Goal: Task Accomplishment & Management: Manage account settings

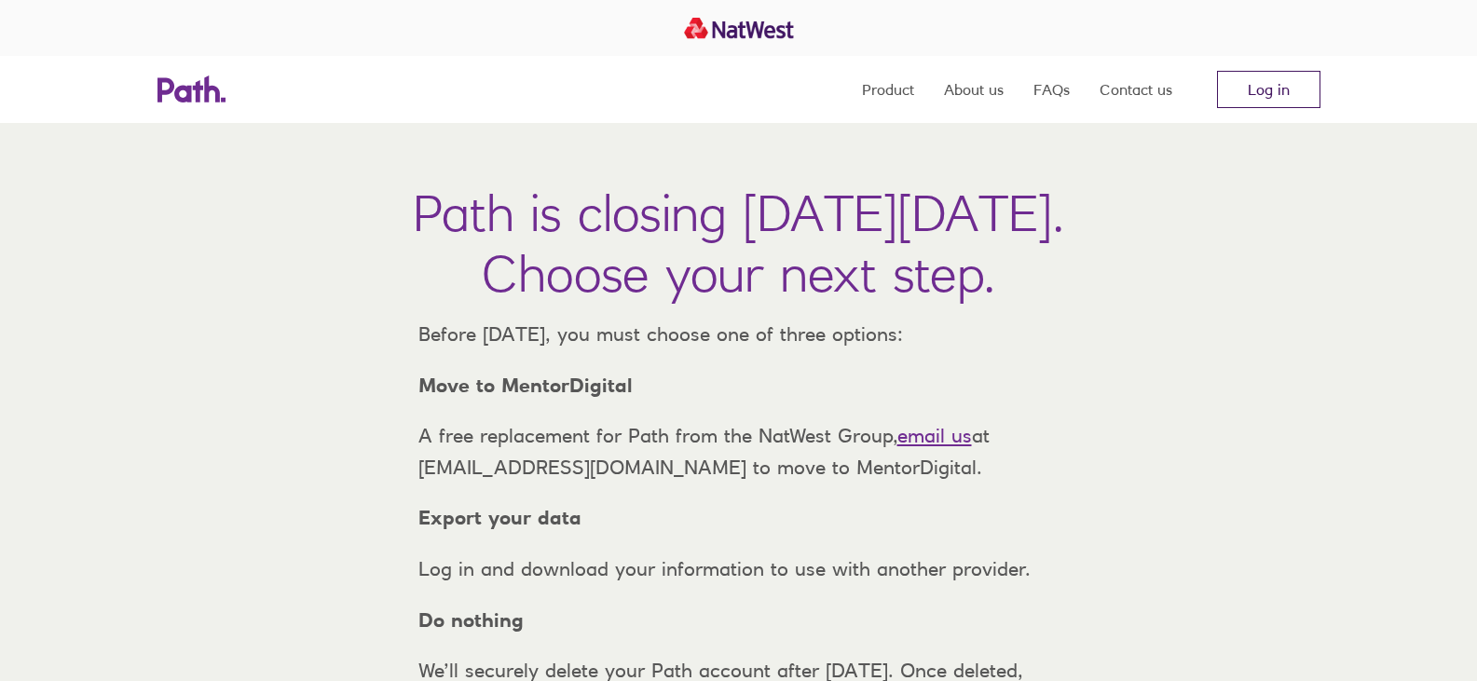
click at [1265, 100] on link "Log in" at bounding box center [1268, 89] width 103 height 37
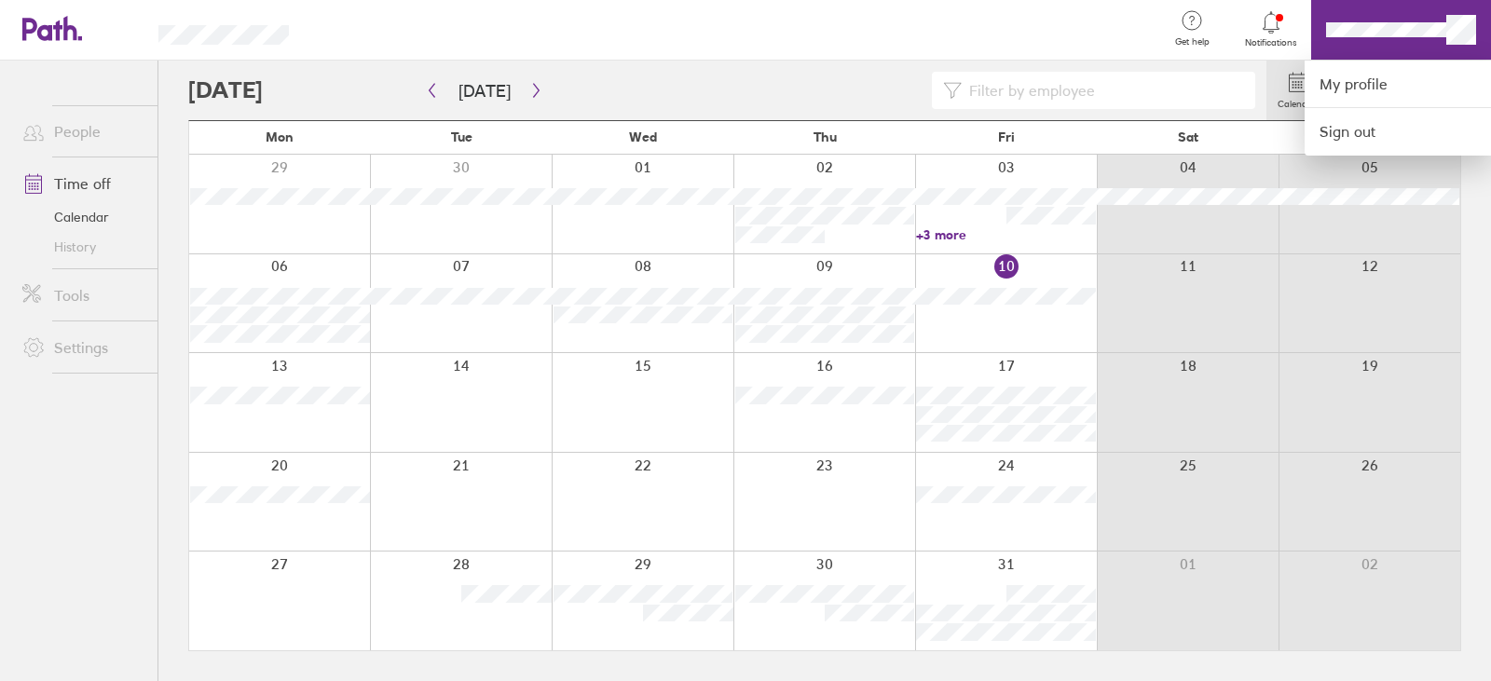
click at [960, 7] on div at bounding box center [736, 30] width 834 height 61
click at [783, 89] on div at bounding box center [745, 340] width 1491 height 681
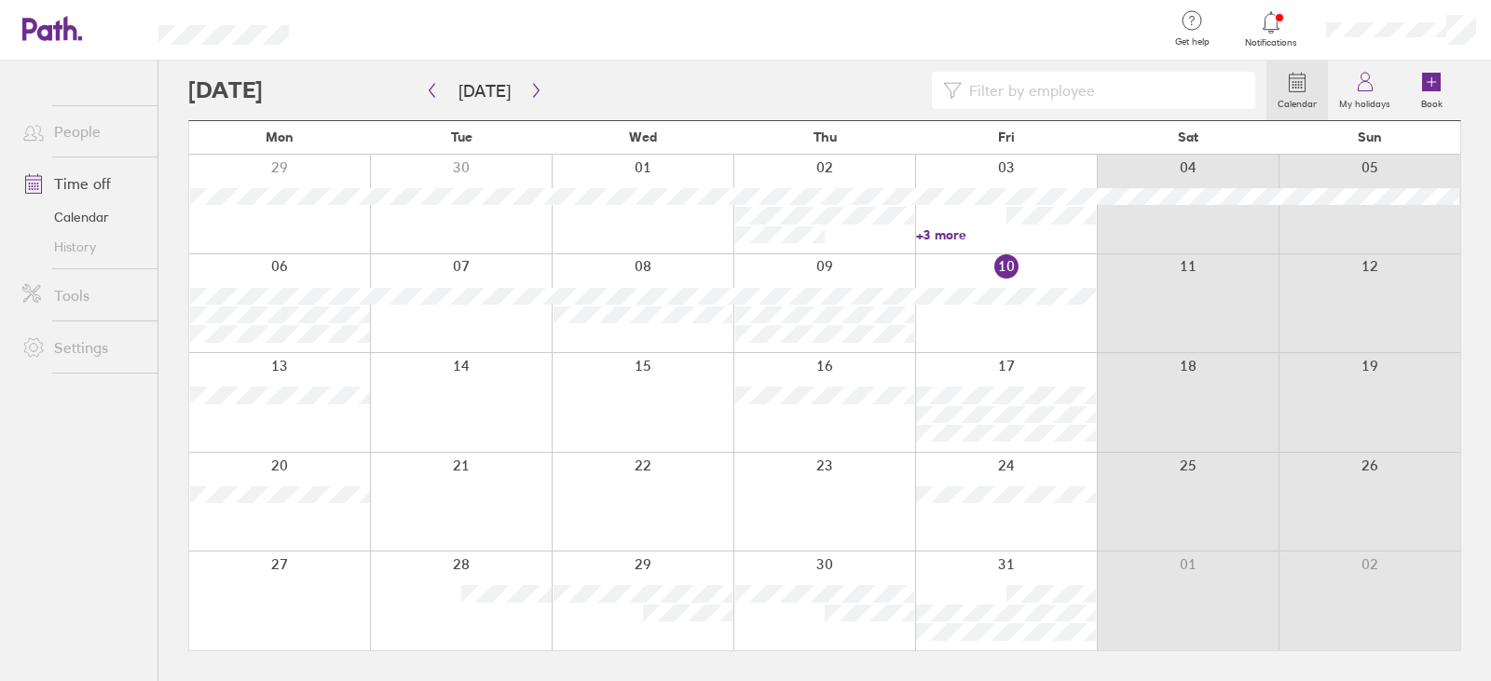
click at [104, 188] on link "Time off" at bounding box center [82, 183] width 150 height 37
click at [1434, 89] on icon at bounding box center [1431, 82] width 19 height 19
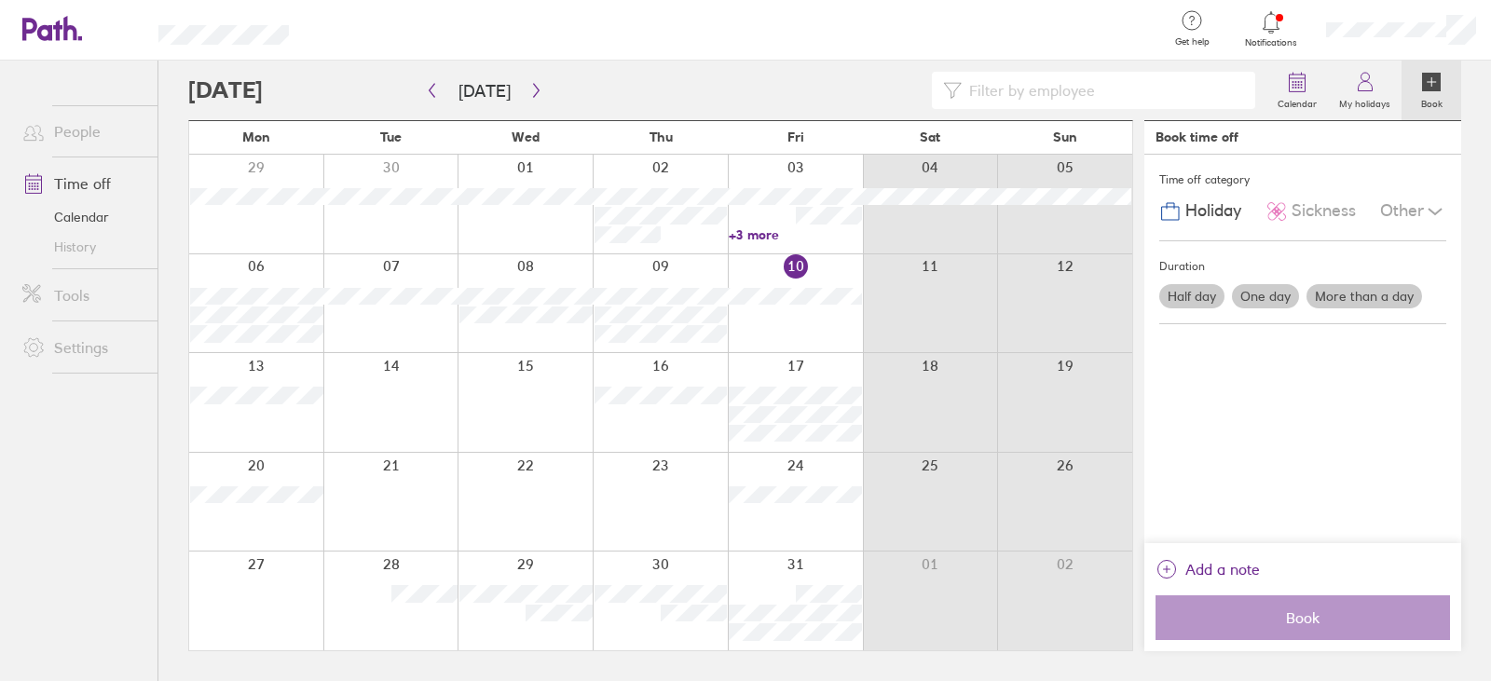
click at [1190, 299] on label "Half day" at bounding box center [1191, 296] width 65 height 24
click at [0, 0] on input "Half day" at bounding box center [0, 0] width 0 height 0
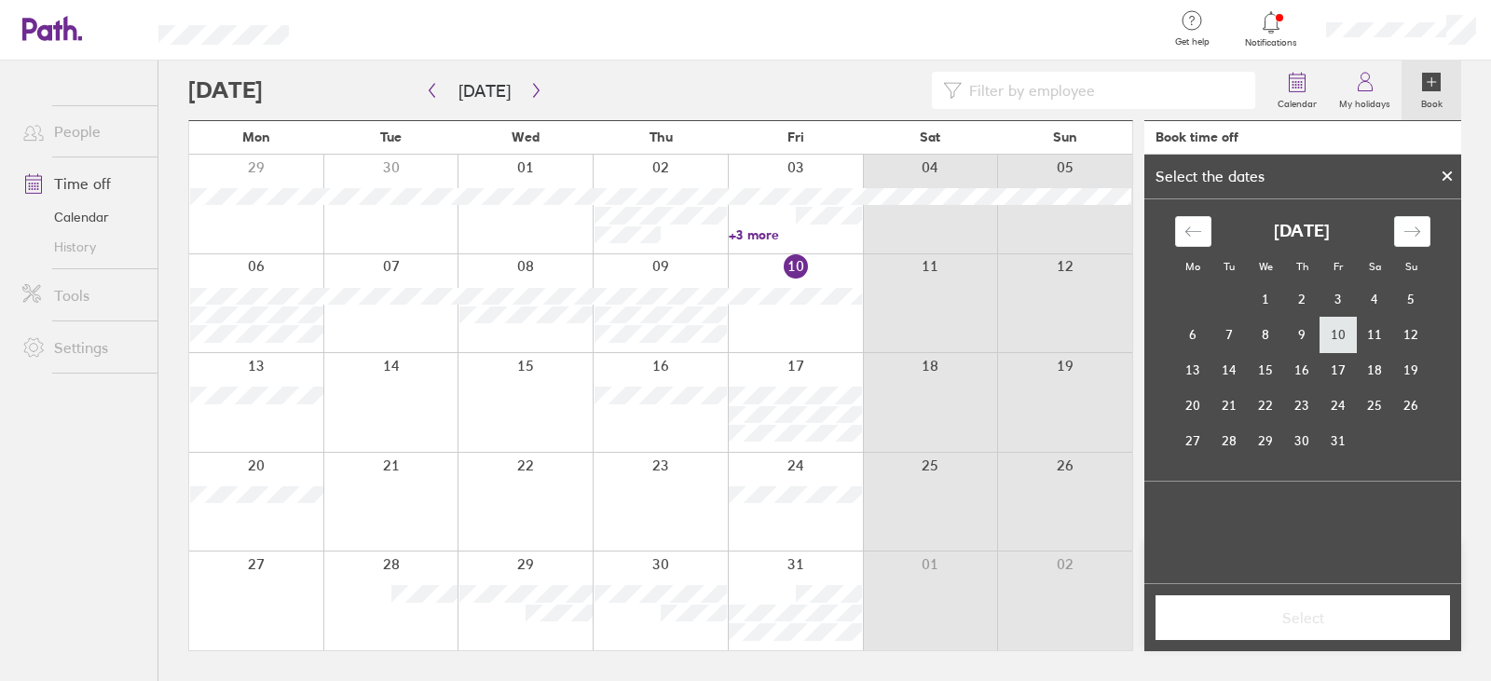
click at [1339, 342] on td "10" at bounding box center [1338, 334] width 36 height 35
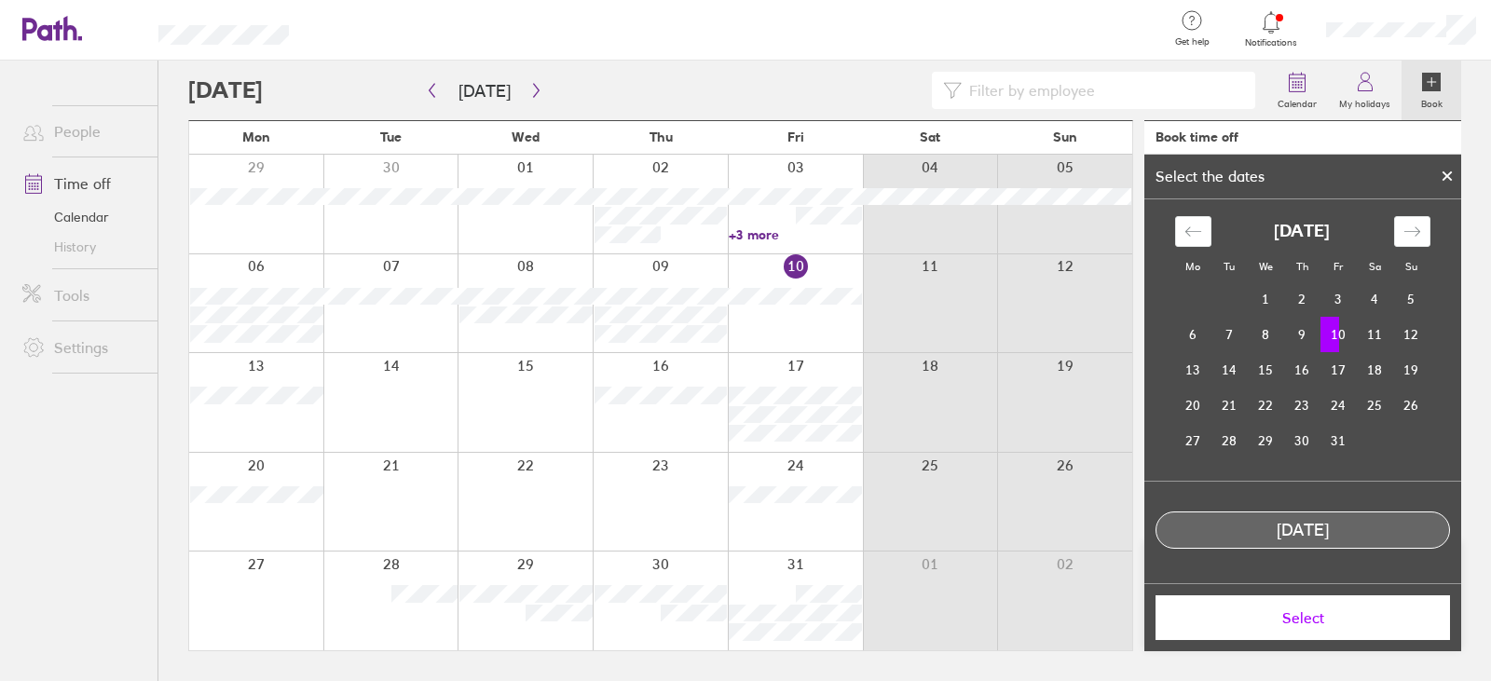
scroll to position [49, 0]
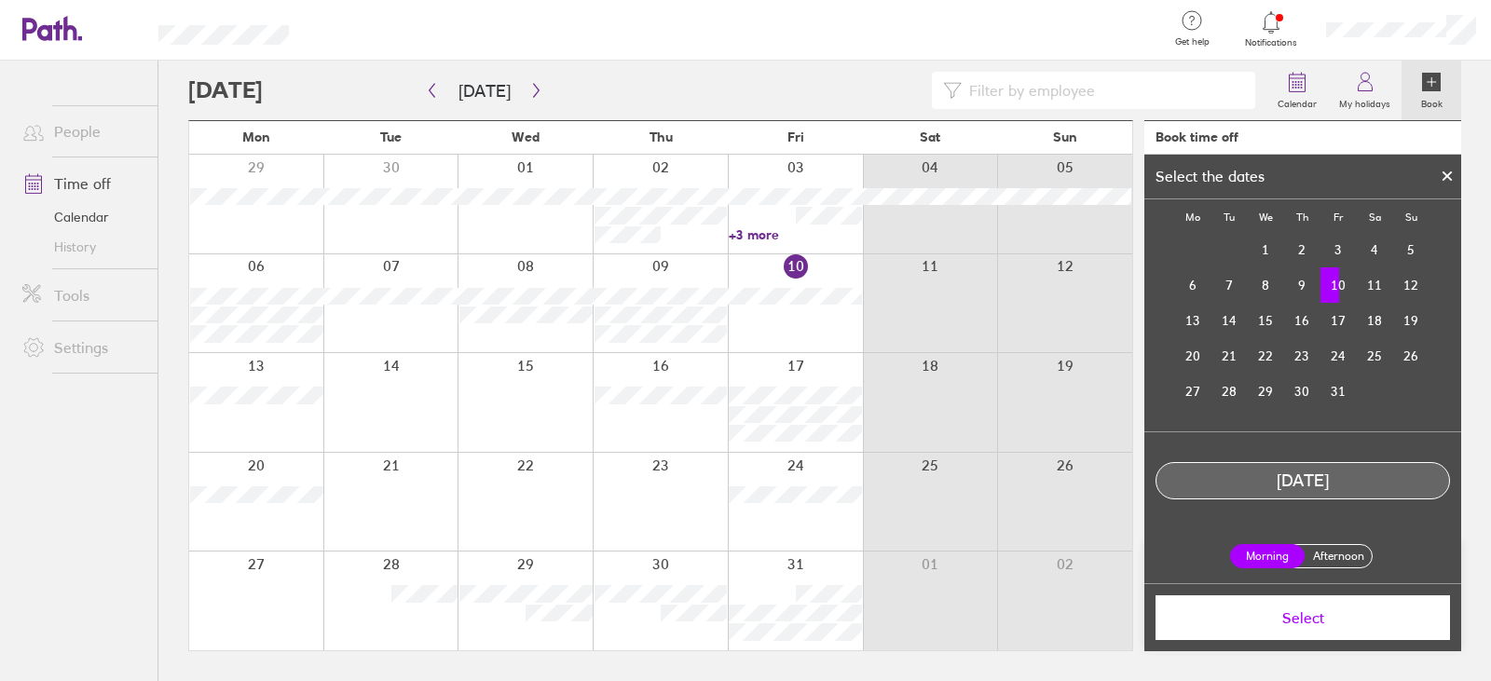
click at [1323, 559] on label "Afternoon" at bounding box center [1338, 556] width 75 height 22
click at [0, 0] on input "Afternoon" at bounding box center [0, 0] width 0 height 0
click at [1306, 611] on span "Select" at bounding box center [1302, 617] width 268 height 17
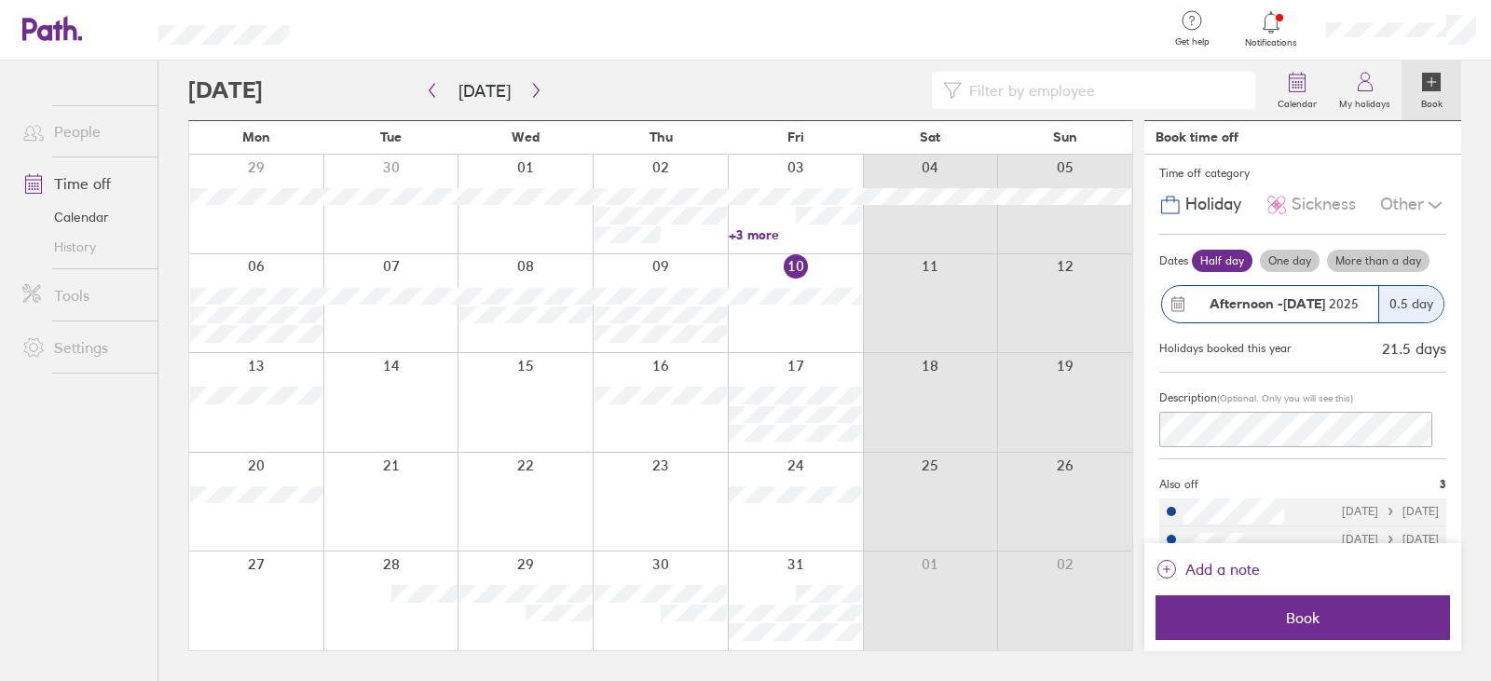
scroll to position [0, 0]
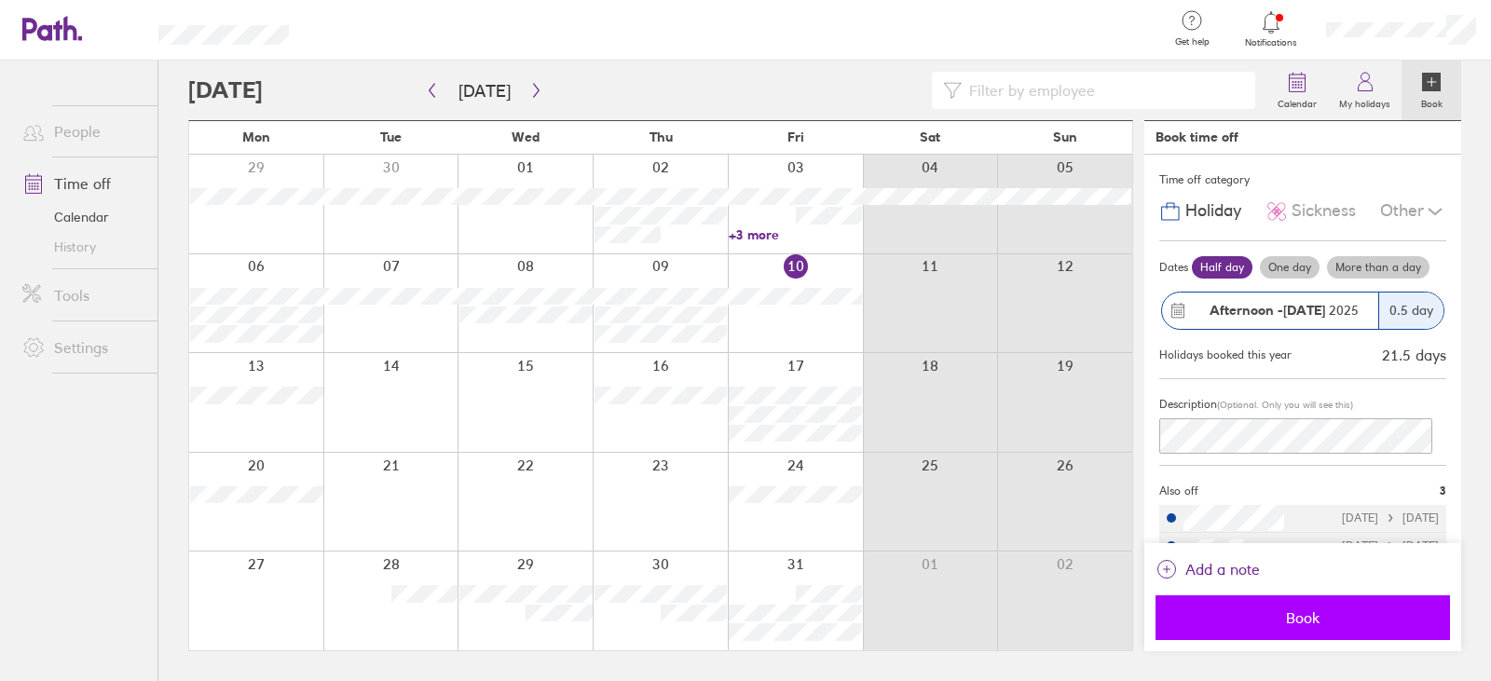
click at [1268, 609] on span "Book" at bounding box center [1302, 617] width 268 height 17
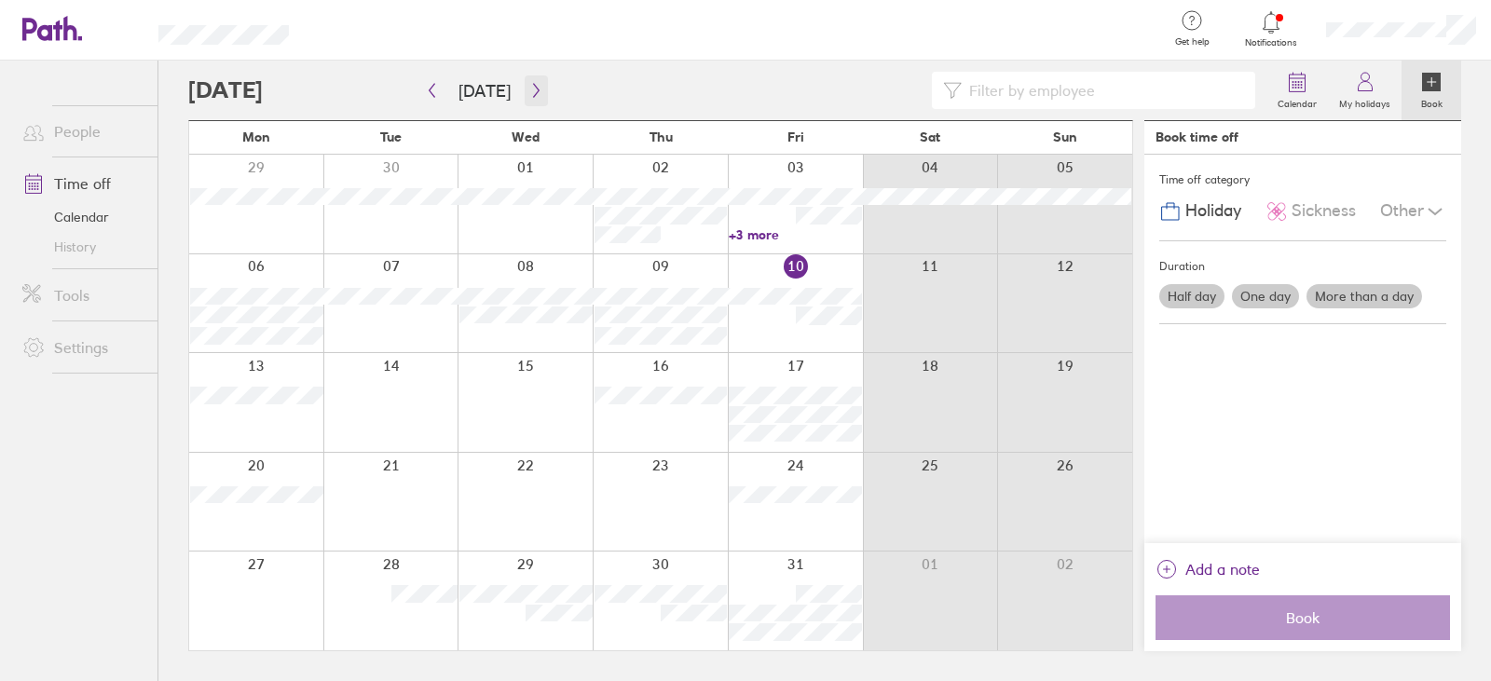
click at [533, 97] on icon "button" at bounding box center [536, 90] width 14 height 15
click at [433, 94] on icon "button" at bounding box center [432, 90] width 14 height 15
click at [533, 92] on icon "button" at bounding box center [536, 90] width 14 height 15
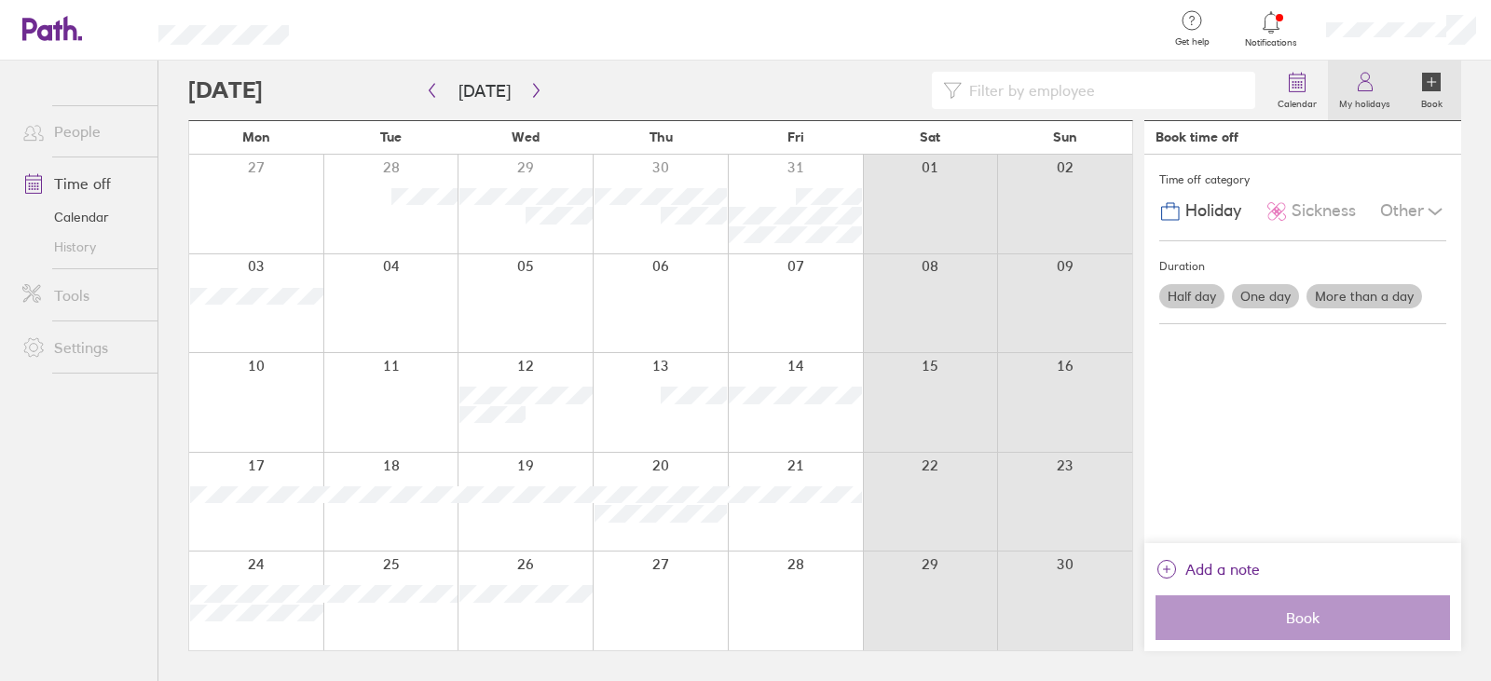
click at [1369, 102] on label "My holidays" at bounding box center [1365, 101] width 74 height 17
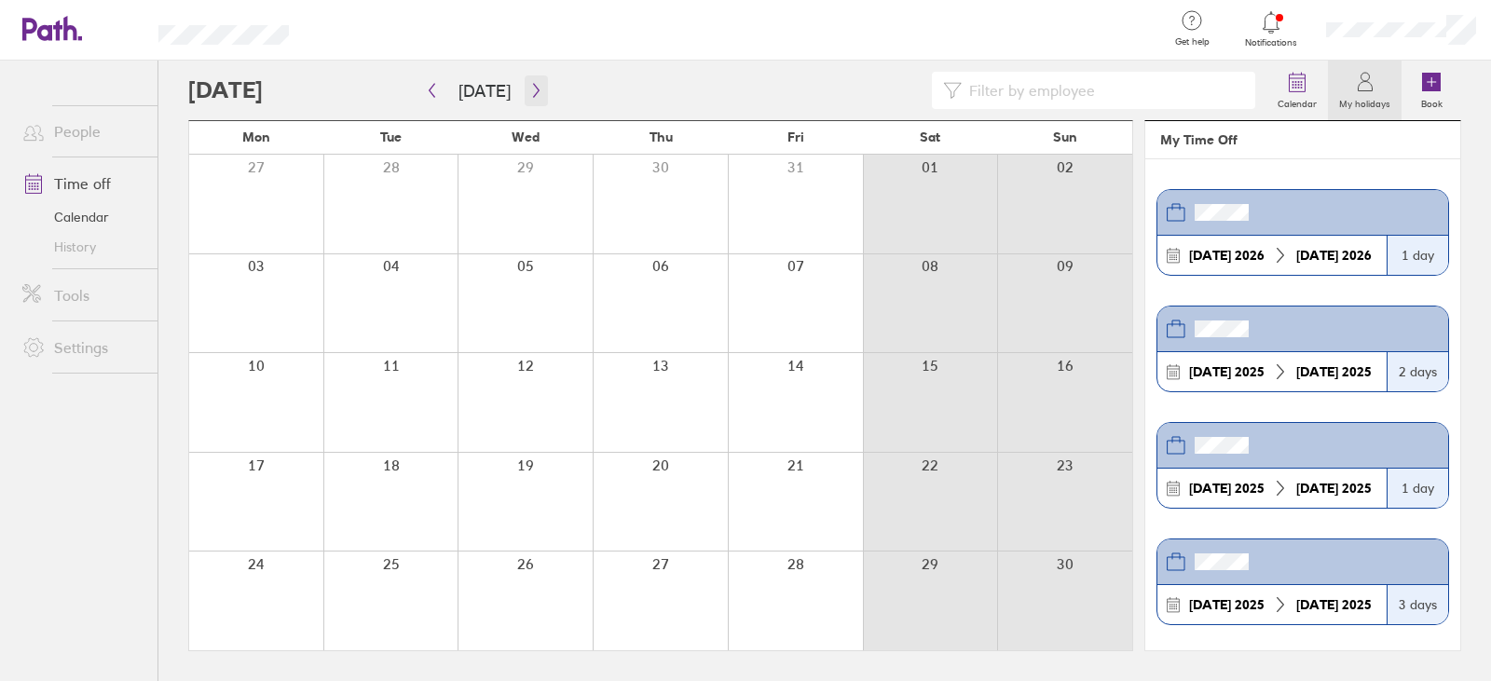
click at [529, 93] on icon "button" at bounding box center [536, 90] width 14 height 15
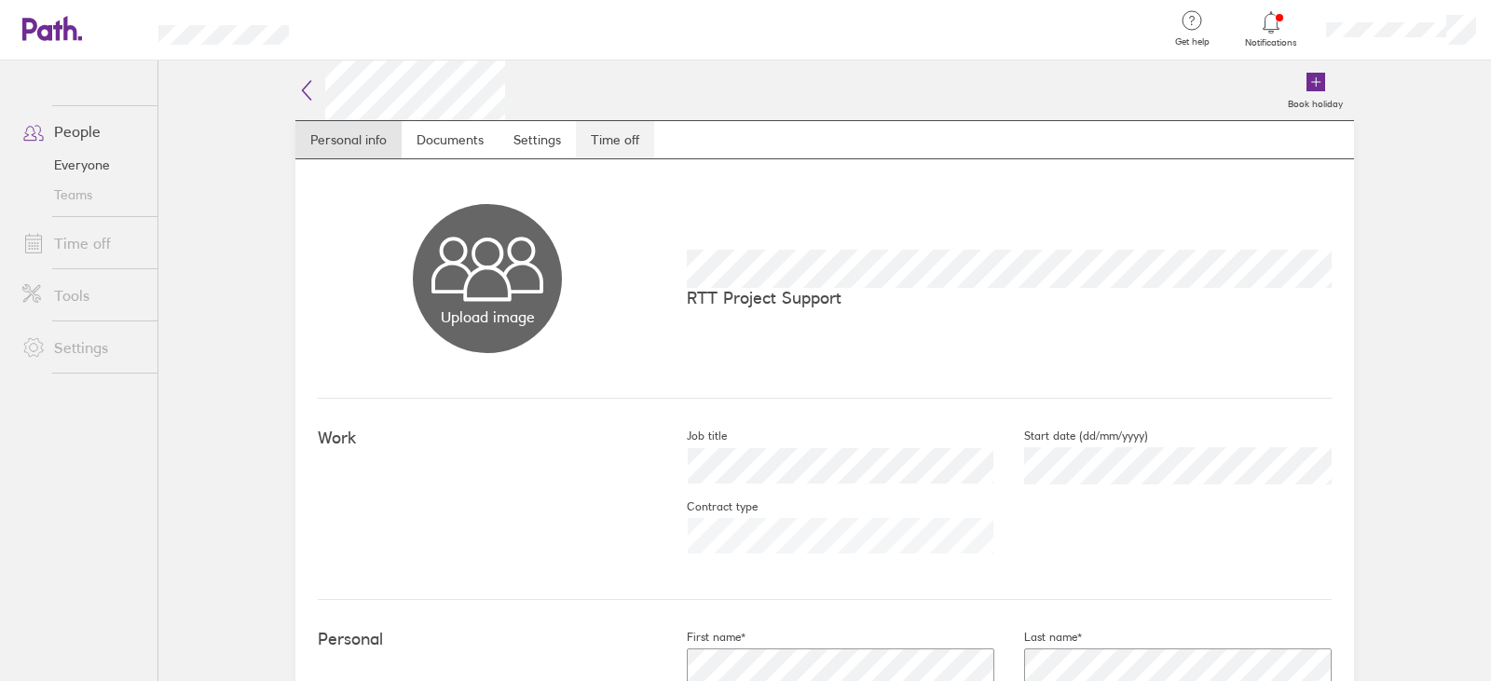
click at [633, 146] on link "Time off" at bounding box center [615, 139] width 78 height 37
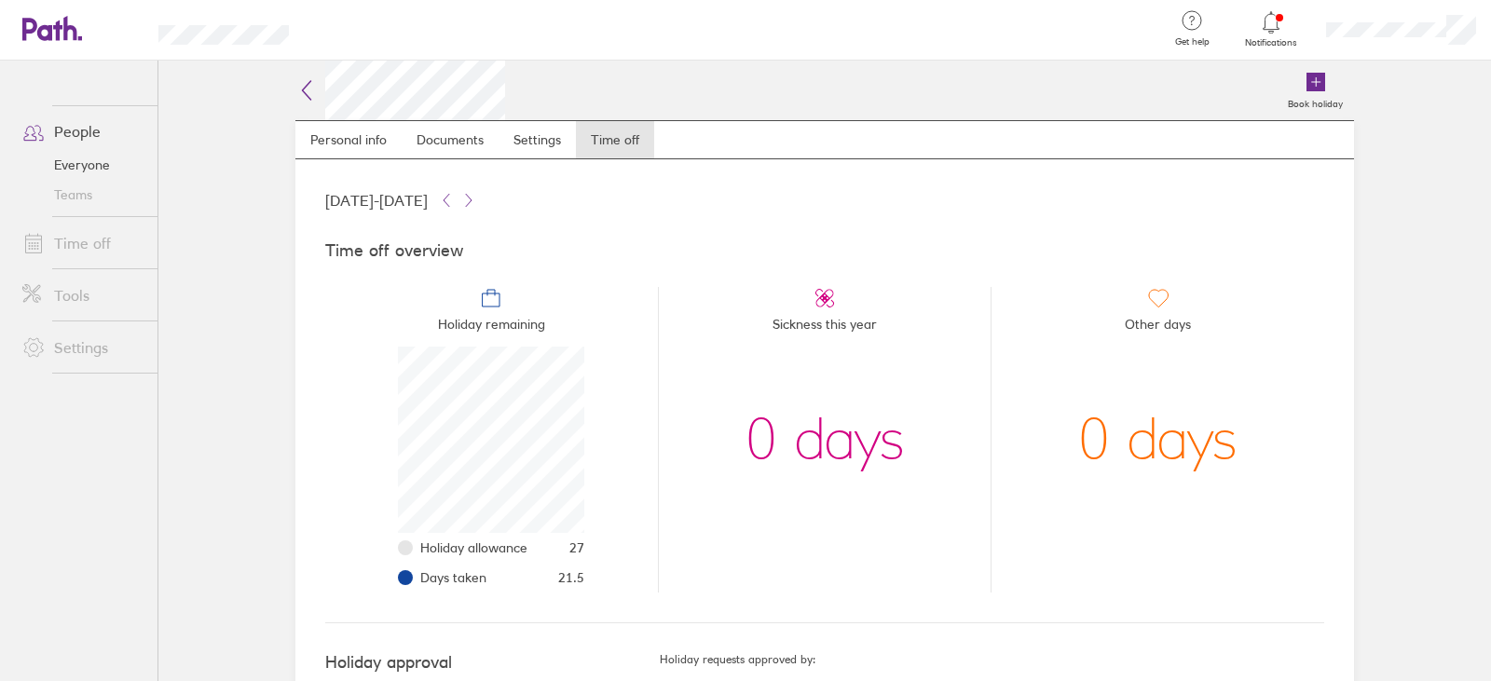
scroll to position [85, 0]
